Goal: Information Seeking & Learning: Learn about a topic

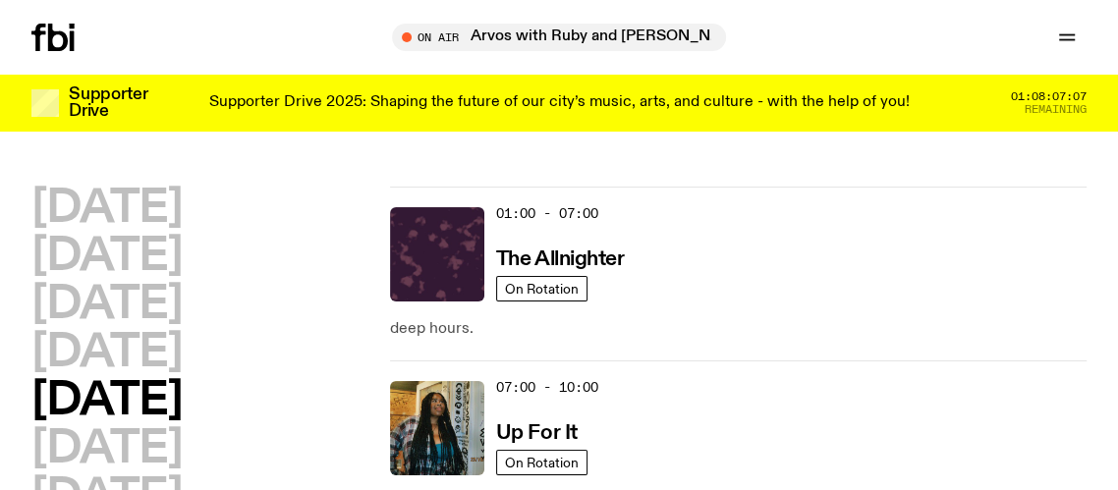
click at [872, 96] on p "Supporter Drive 2025: Shaping the future of our city’s music, arts, and culture…" at bounding box center [559, 103] width 701 height 18
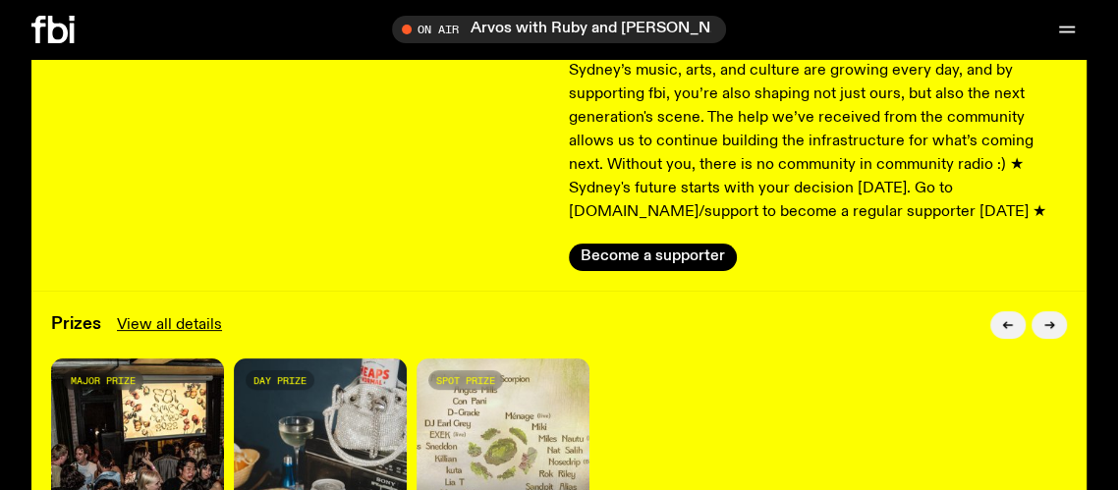
scroll to position [310, 0]
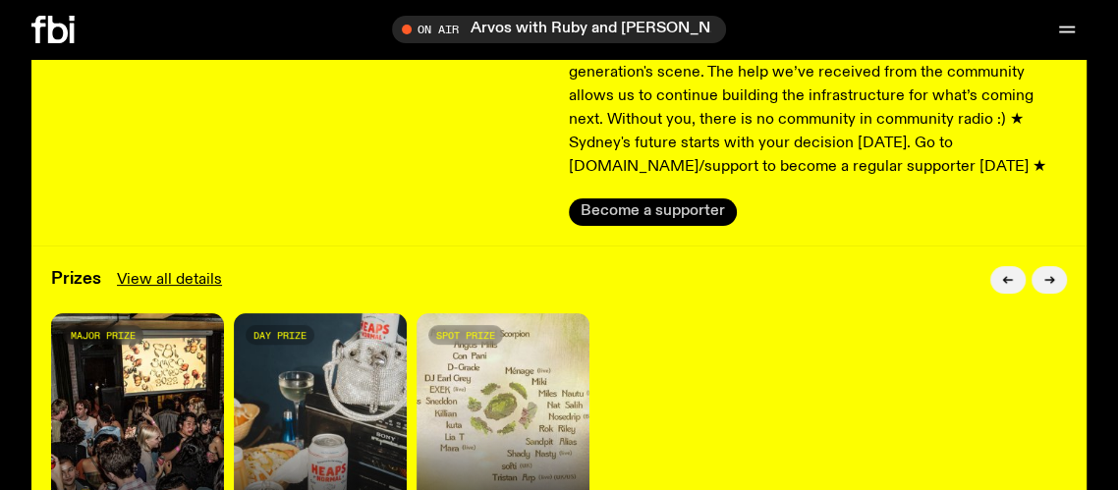
click at [681, 226] on button "Become a supporter" at bounding box center [653, 212] width 168 height 28
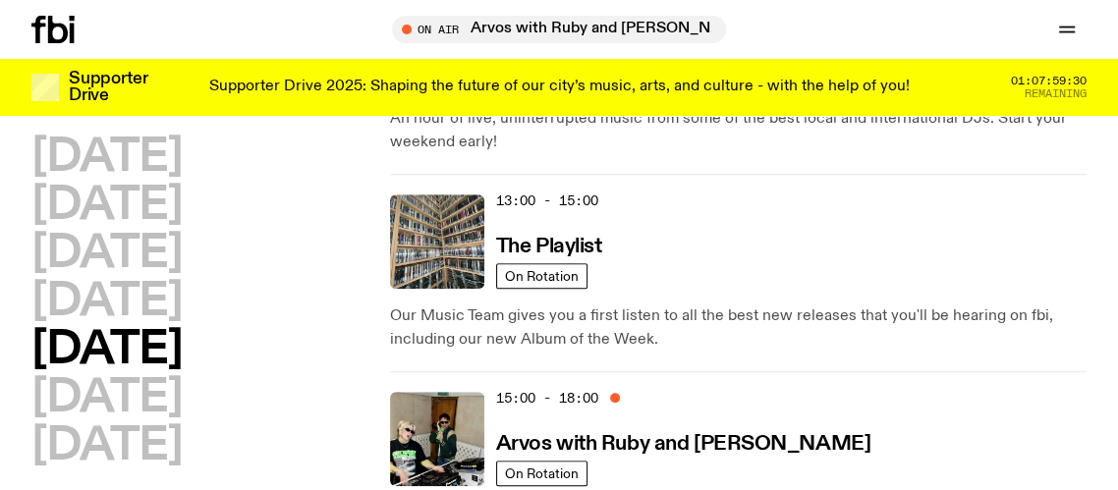
scroll to position [789, 0]
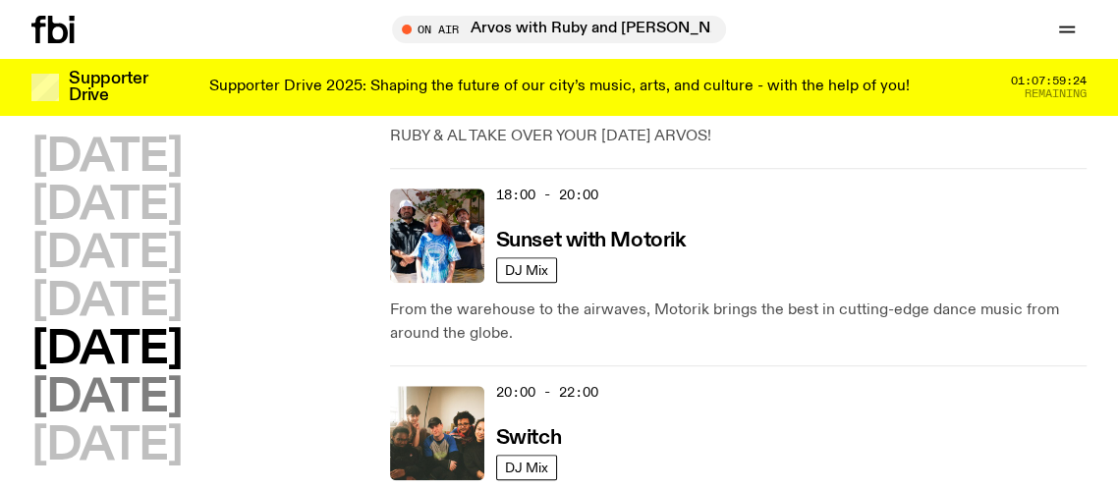
click at [182, 406] on h2 "[DATE]" at bounding box center [106, 398] width 150 height 44
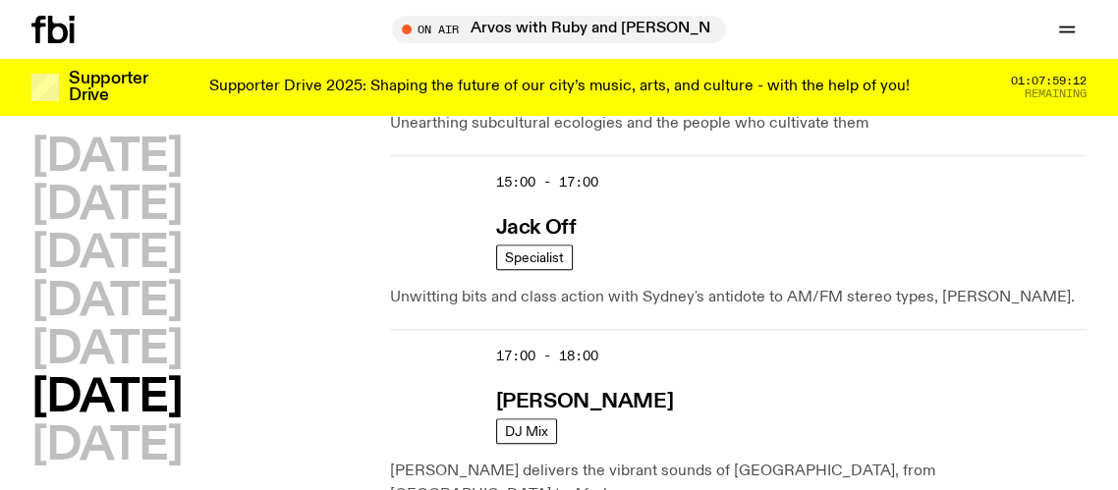
scroll to position [1235, 0]
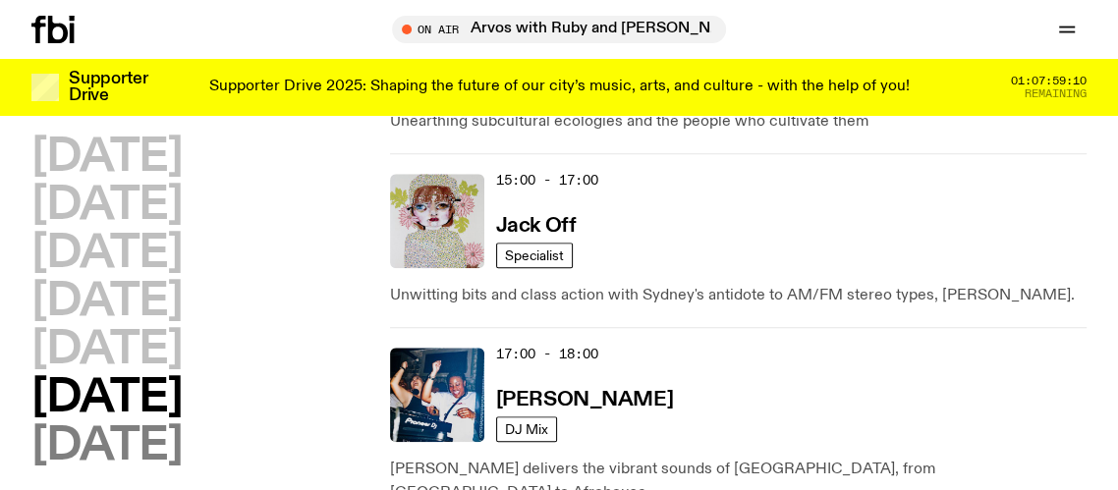
click at [135, 454] on h2 "[DATE]" at bounding box center [106, 446] width 150 height 44
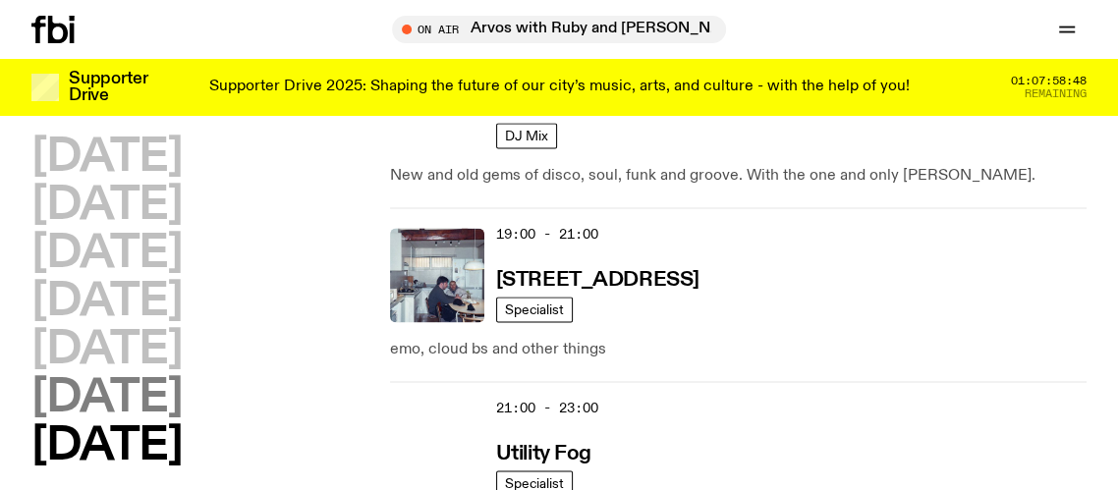
scroll to position [1786, 0]
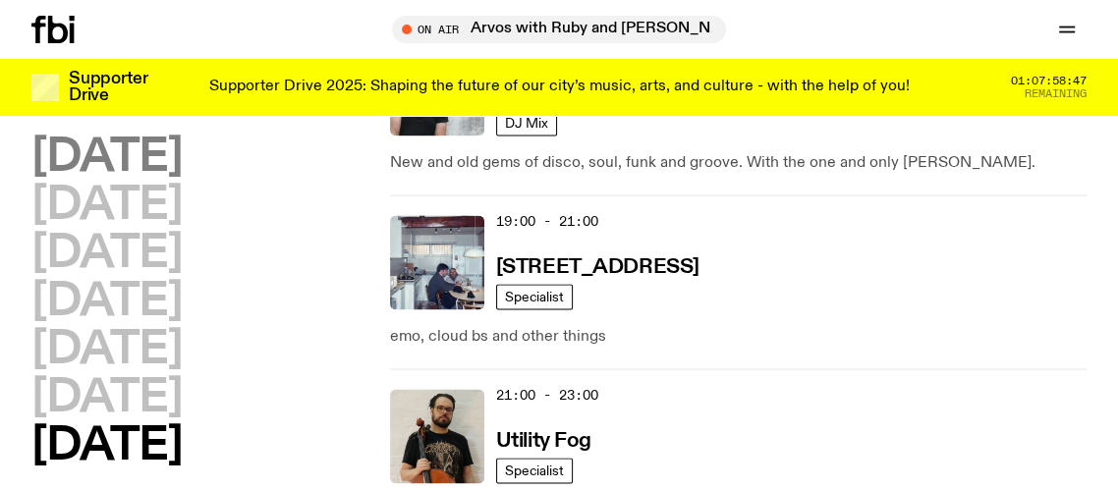
click at [133, 155] on h2 "[DATE]" at bounding box center [106, 158] width 150 height 44
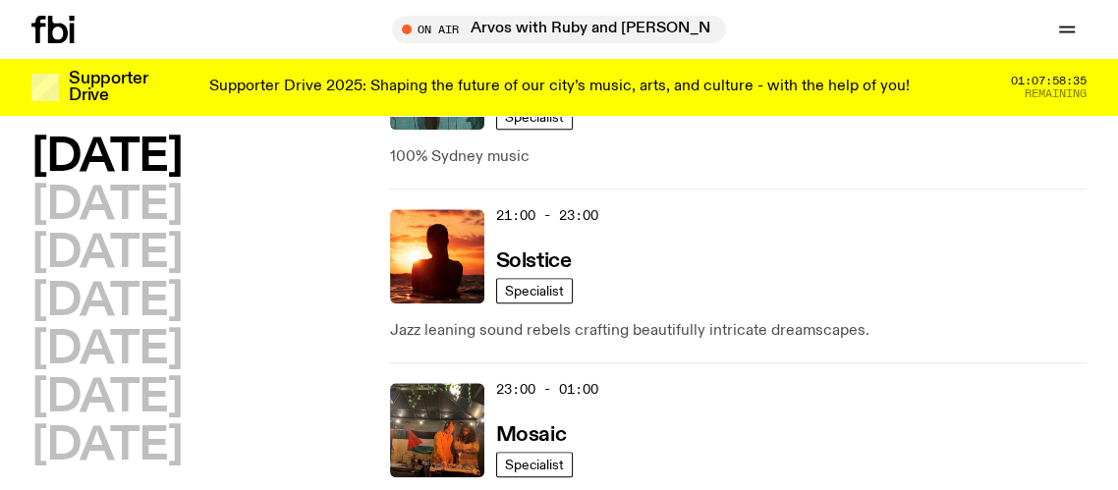
scroll to position [1392, 0]
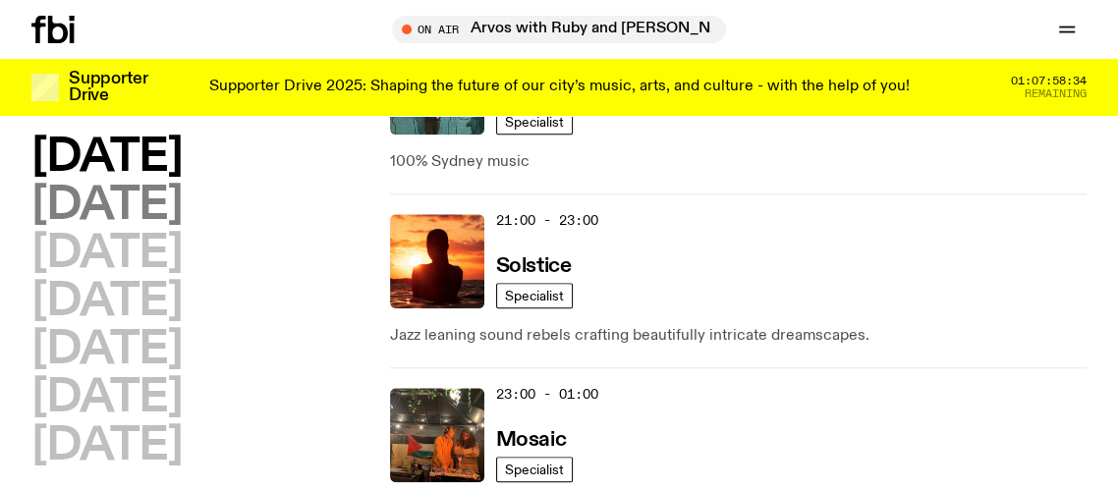
click at [178, 214] on h2 "[DATE]" at bounding box center [106, 206] width 150 height 44
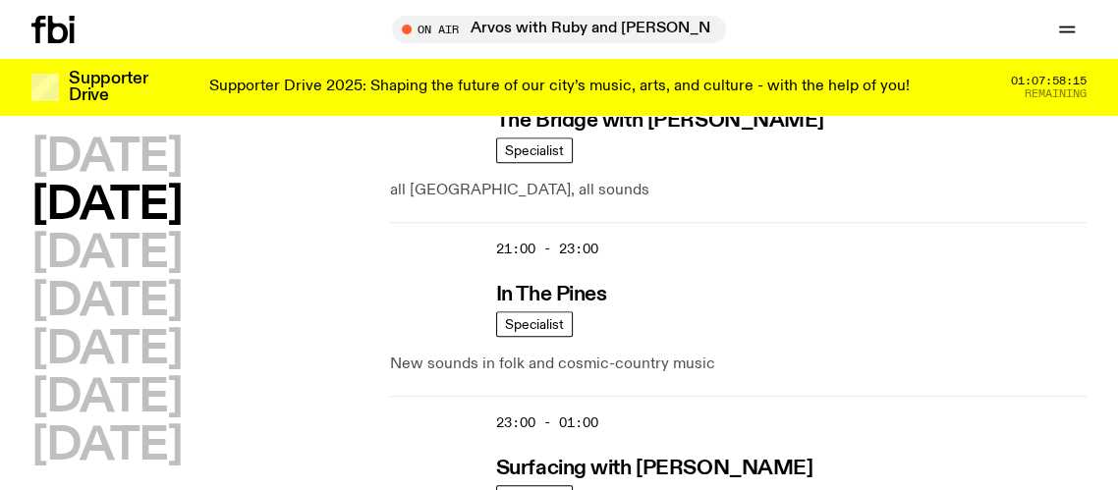
scroll to position [1356, 0]
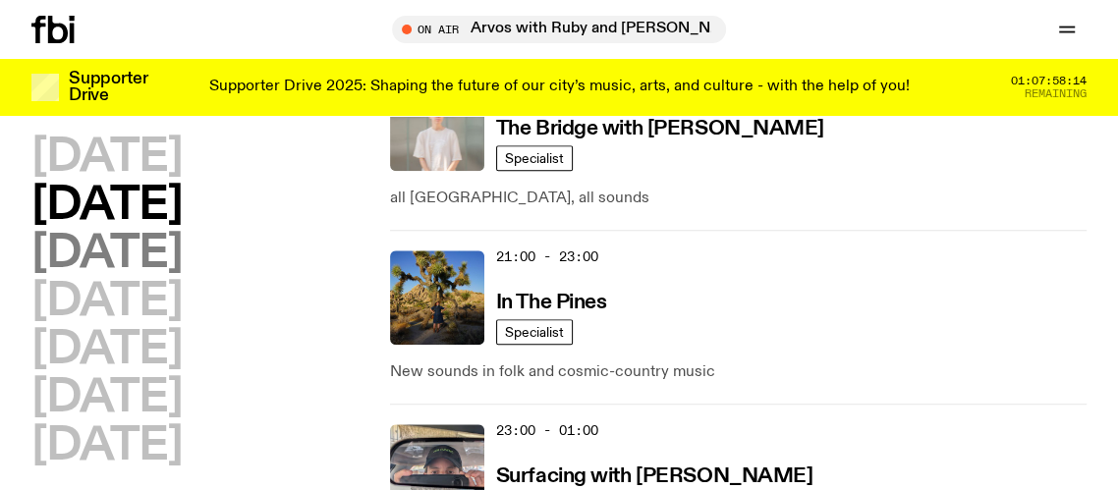
click at [182, 255] on h2 "[DATE]" at bounding box center [106, 254] width 150 height 44
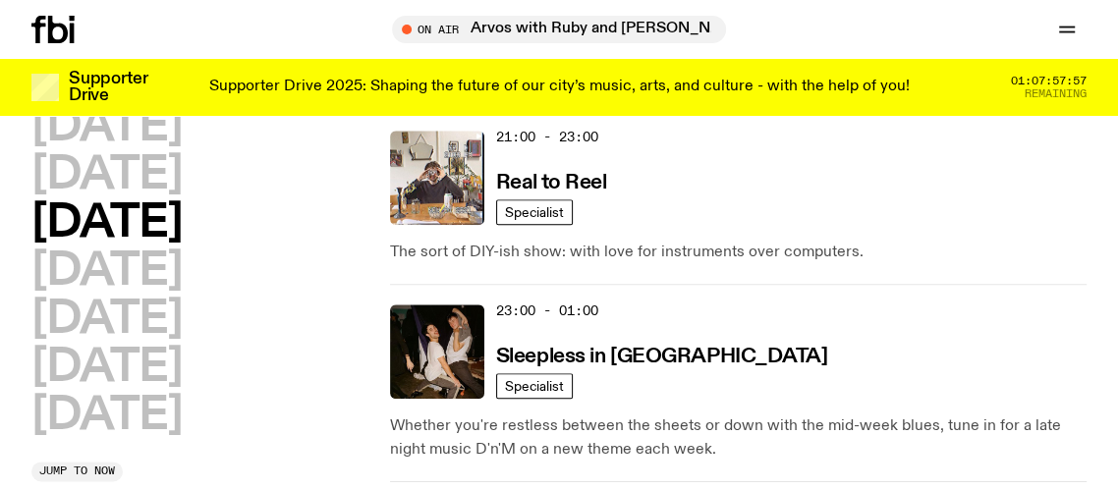
scroll to position [1441, 0]
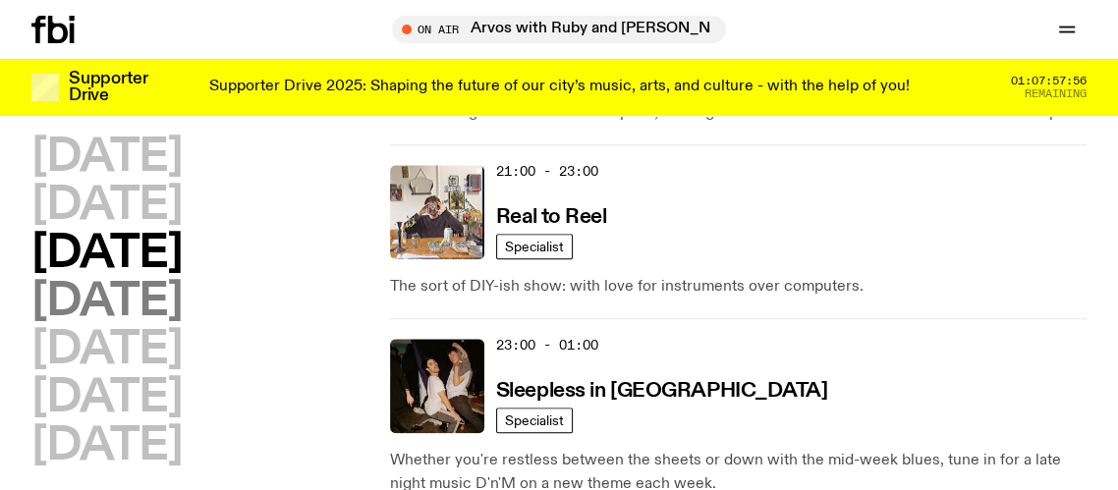
click at [173, 315] on h2 "[DATE]" at bounding box center [106, 302] width 150 height 44
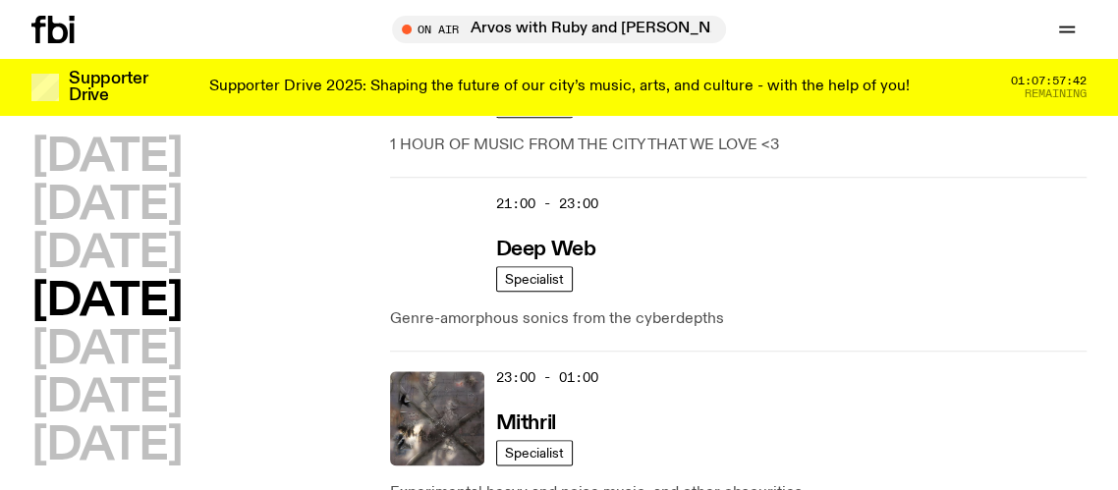
scroll to position [1436, 0]
